Goal: Navigation & Orientation: Find specific page/section

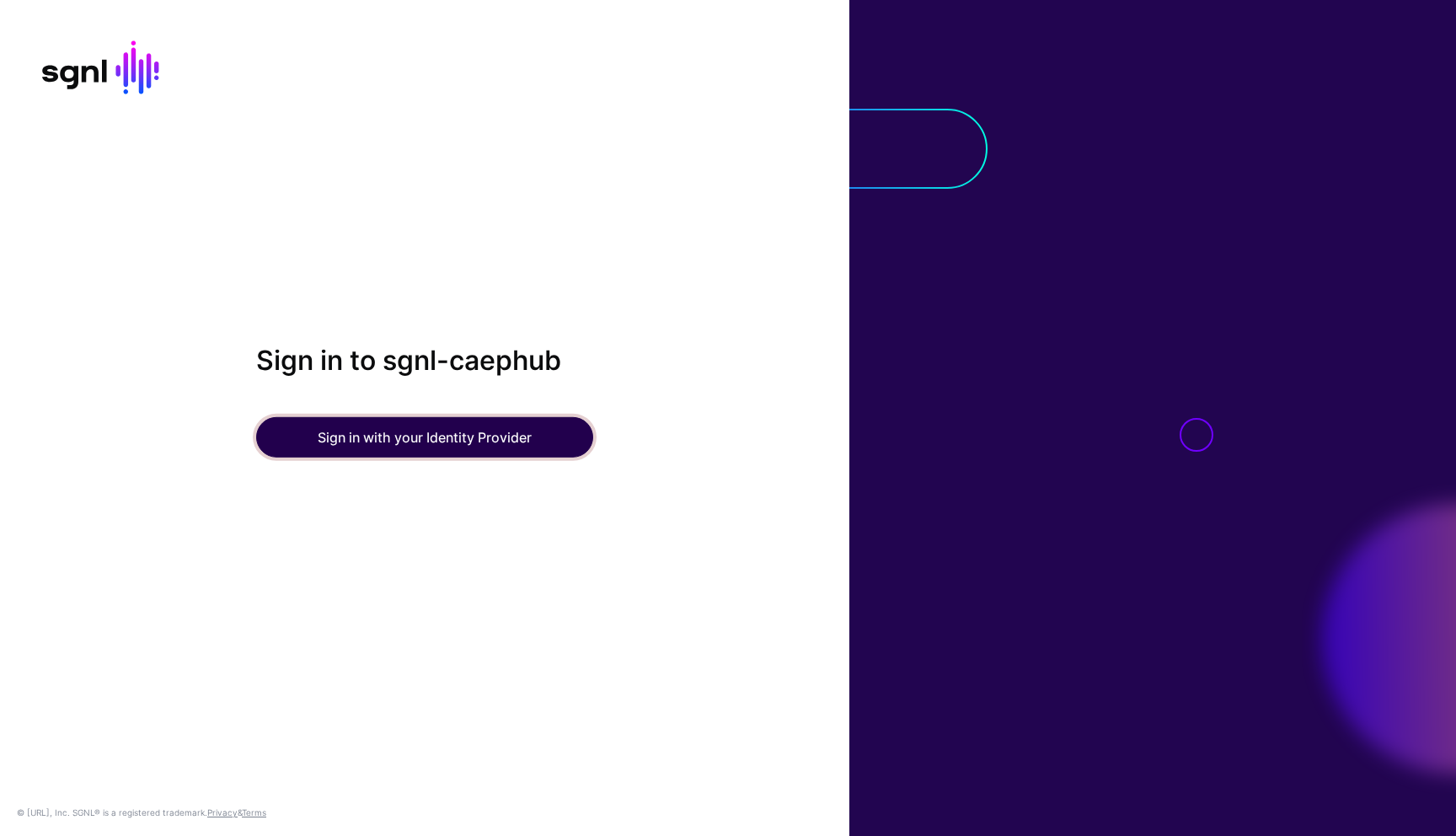
click at [343, 452] on button "Sign in with your Identity Provider" at bounding box center [425, 437] width 338 height 40
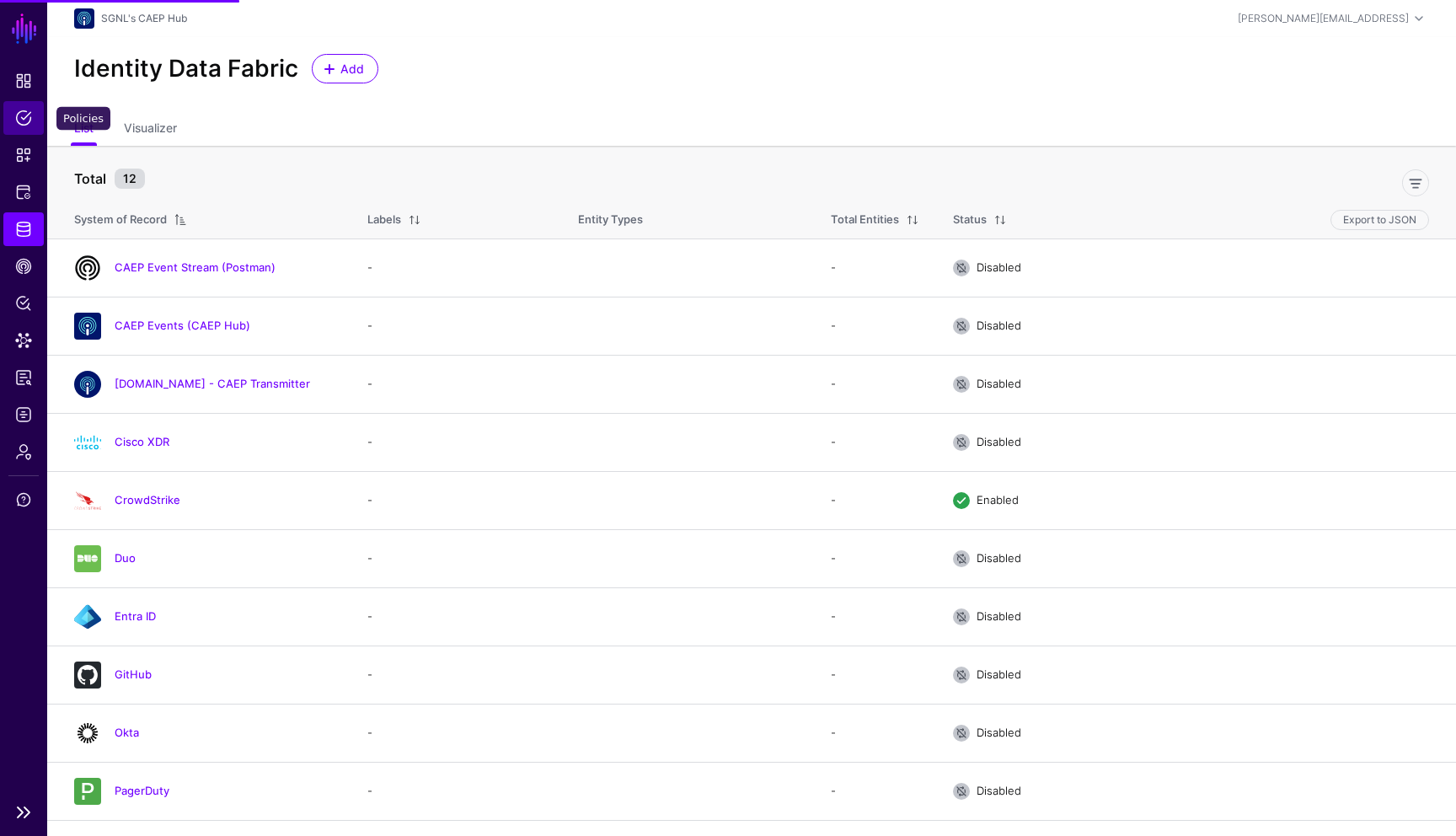
click at [22, 113] on span "Policies" at bounding box center [23, 118] width 17 height 17
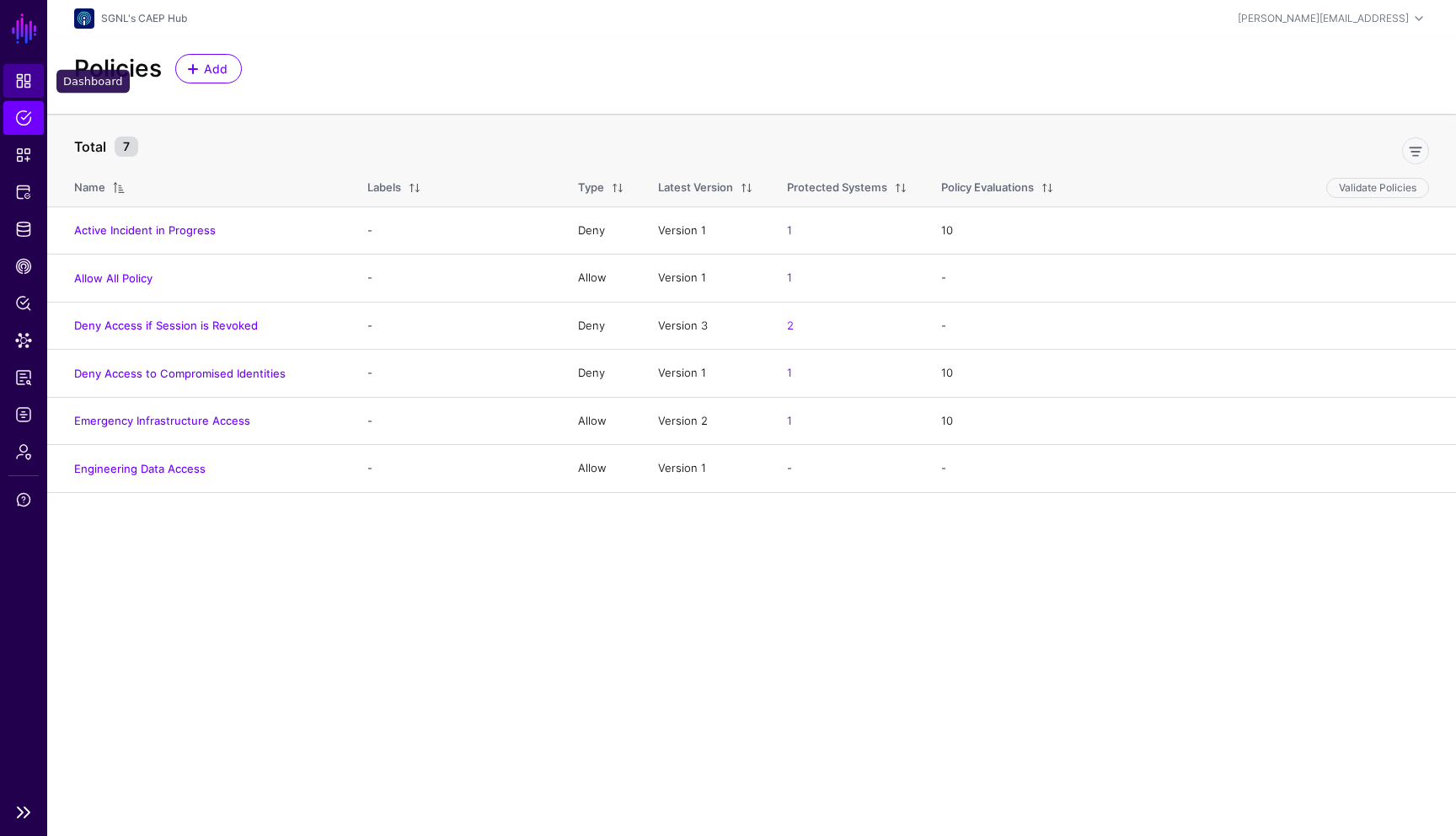
click at [30, 82] on span "Dashboard" at bounding box center [23, 81] width 17 height 17
